Goal: Navigation & Orientation: Find specific page/section

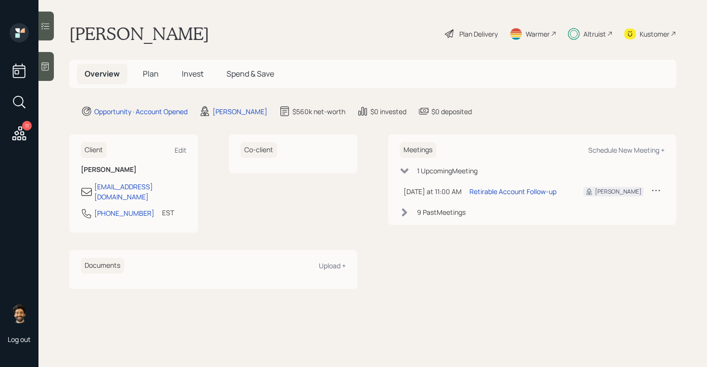
click at [149, 74] on span "Plan" at bounding box center [151, 73] width 16 height 11
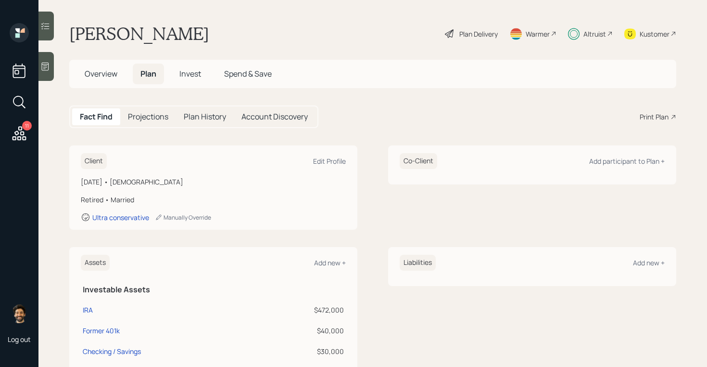
click at [190, 74] on span "Invest" at bounding box center [190, 73] width 22 height 11
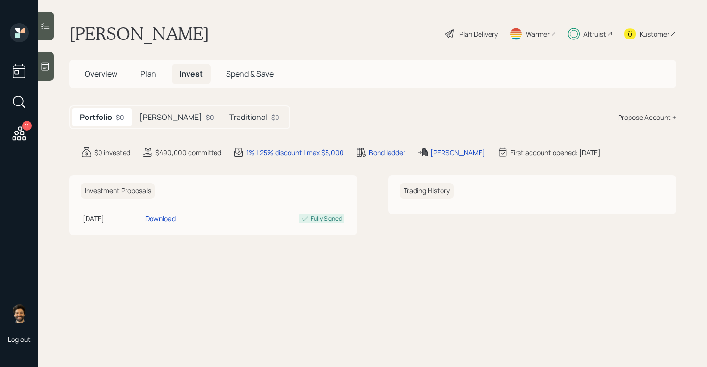
click at [155, 114] on h5 "Roth" at bounding box center [170, 117] width 63 height 9
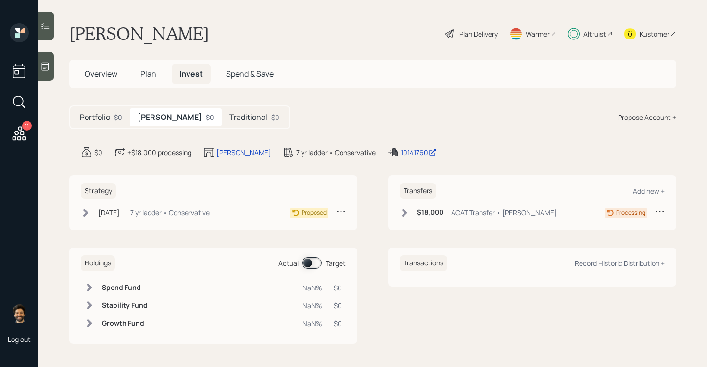
click at [229, 119] on h5 "Traditional" at bounding box center [248, 117] width 38 height 9
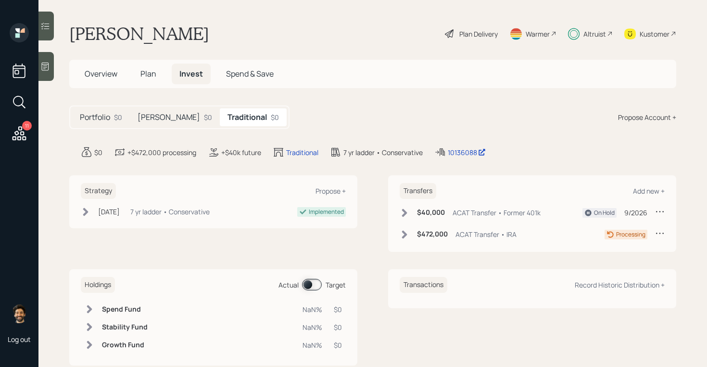
click at [204, 118] on div "$0" at bounding box center [208, 117] width 8 height 10
